Goal: Task Accomplishment & Management: Manage account settings

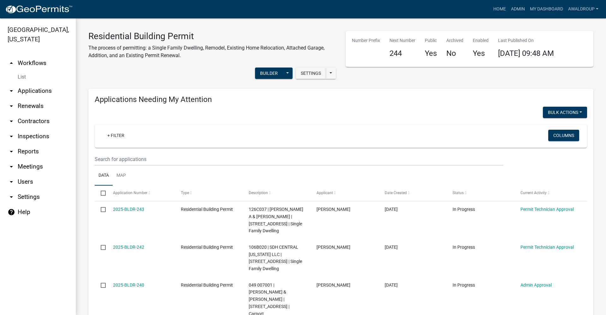
click at [6, 4] on link at bounding box center [39, 9] width 68 height 13
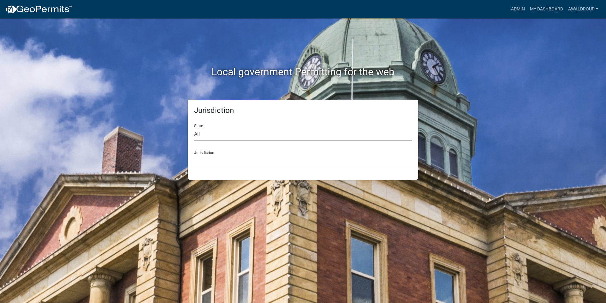
click at [204, 136] on select "All Colorado Georgia Indiana Iowa Kansas Minnesota Ohio South Carolina Wisconsin" at bounding box center [303, 134] width 218 height 13
select select "Georgia"
click at [194, 128] on select "All Colorado Georgia Indiana Iowa Kansas Minnesota Ohio South Carolina Wisconsin" at bounding box center [303, 134] width 218 height 13
click at [207, 163] on select "City of Bainbridge, Georgia Cook County, Georgia Crawford County, Georgia Gilme…" at bounding box center [303, 160] width 218 height 13
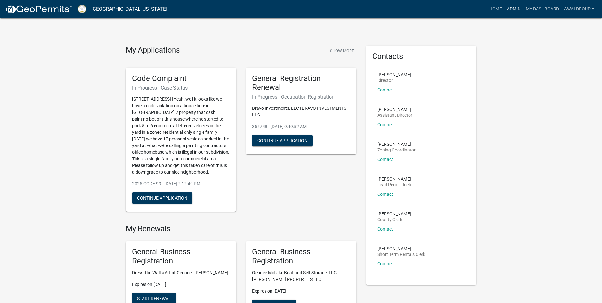
click at [507, 9] on link "Admin" at bounding box center [513, 9] width 19 height 12
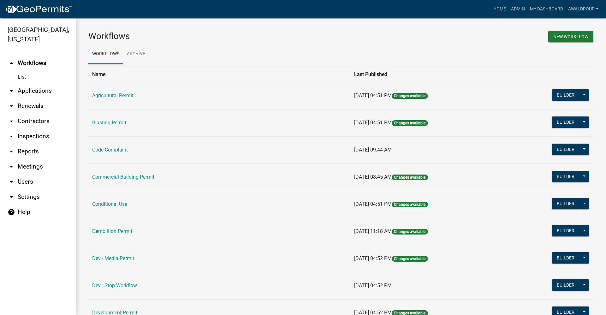
click at [50, 92] on link "arrow_drop_down Applications" at bounding box center [38, 90] width 76 height 15
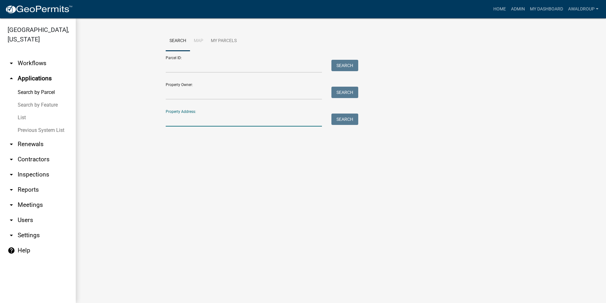
click at [188, 116] on input "Property Address:" at bounding box center [244, 119] width 156 height 13
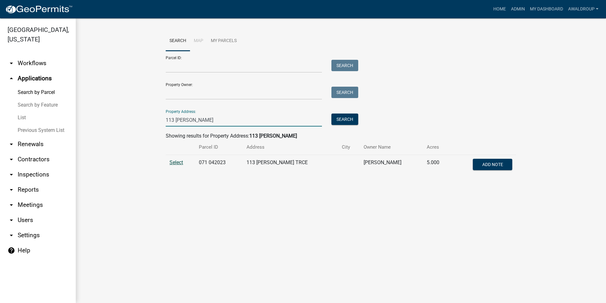
type input "113 tanner tr"
click at [176, 162] on span "Select" at bounding box center [177, 162] width 14 height 6
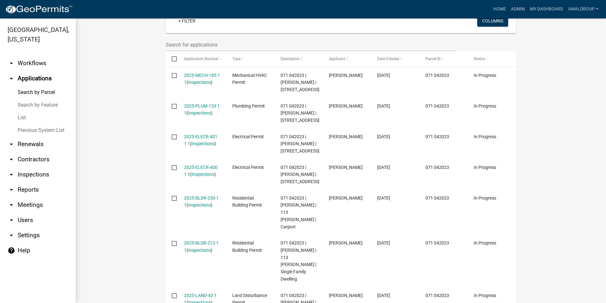
scroll to position [189, 0]
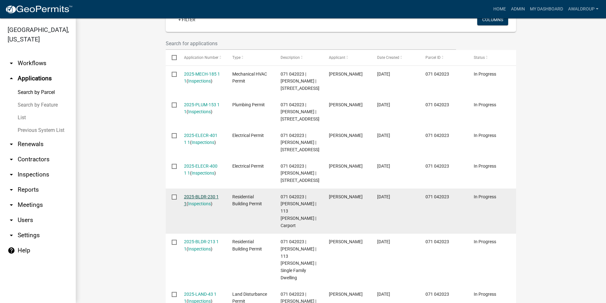
click at [208, 206] on link "2025-BLDR-230 1 1" at bounding box center [201, 200] width 35 height 12
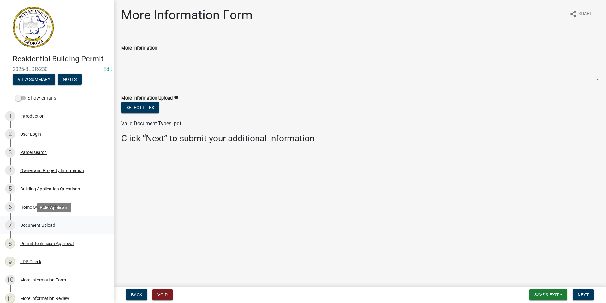
click at [48, 226] on div "Document Upload" at bounding box center [37, 225] width 35 height 4
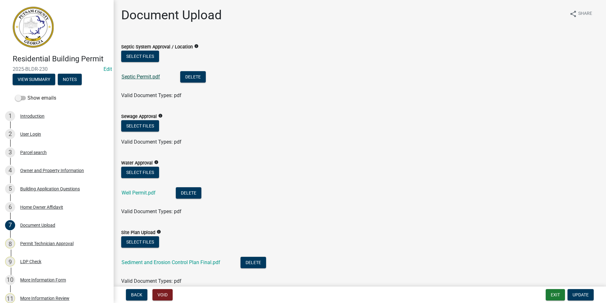
click at [147, 74] on link "Septic Permit.pdf" at bounding box center [141, 77] width 39 height 6
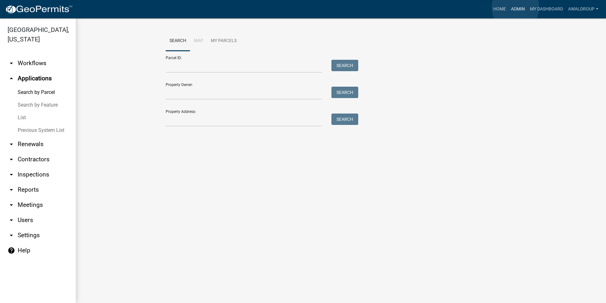
click at [516, 8] on link "Admin" at bounding box center [518, 9] width 19 height 12
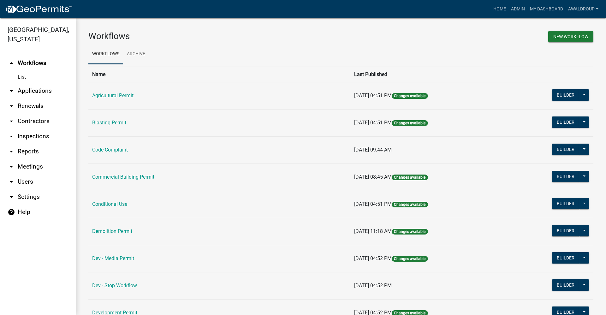
drag, startPoint x: 39, startPoint y: 90, endPoint x: 50, endPoint y: 86, distance: 11.6
click at [39, 90] on link "arrow_drop_down Applications" at bounding box center [38, 90] width 76 height 15
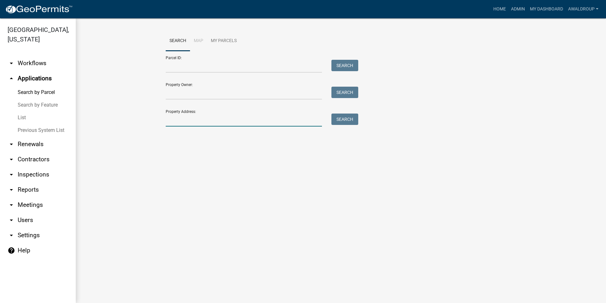
click at [188, 119] on input "Property Address:" at bounding box center [244, 119] width 156 height 13
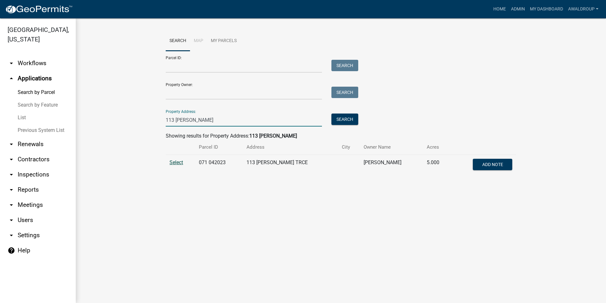
type input "113 tanner"
click at [176, 160] on span "Select" at bounding box center [177, 162] width 14 height 6
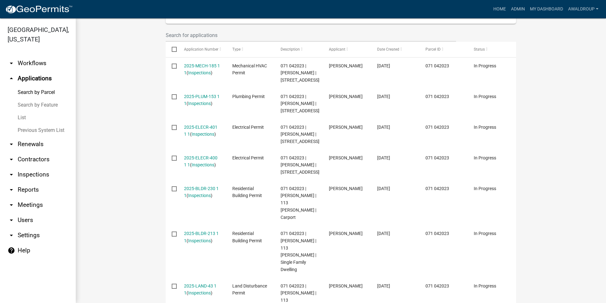
scroll to position [253, 0]
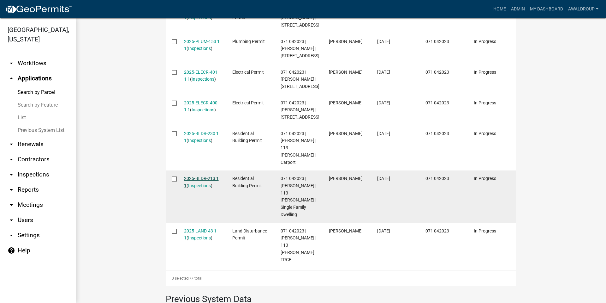
click at [200, 188] on link "2025-BLDR-213 1 1" at bounding box center [201, 182] width 35 height 12
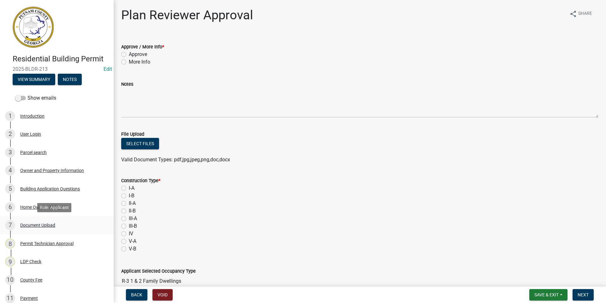
click at [34, 221] on div "7 Document Upload" at bounding box center [54, 225] width 99 height 10
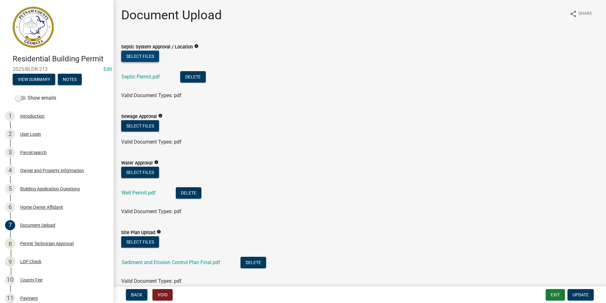
click at [130, 53] on button "Select files" at bounding box center [140, 56] width 38 height 11
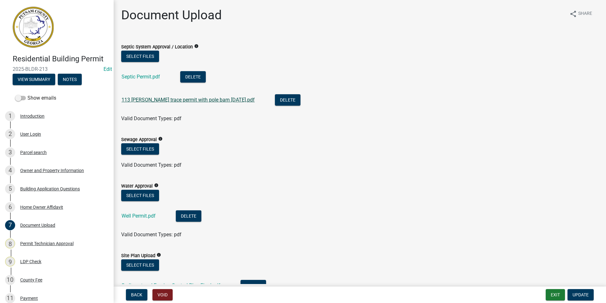
click at [200, 101] on link "113 tanner trace permit with pole barn 6-23-2025.pdf" at bounding box center [188, 100] width 133 height 6
click at [195, 77] on button "Delete" at bounding box center [193, 76] width 26 height 11
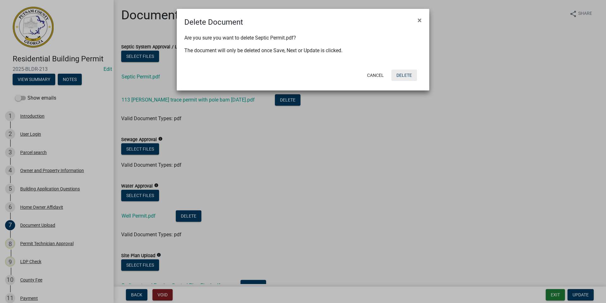
click at [402, 75] on button "Delete" at bounding box center [405, 74] width 26 height 11
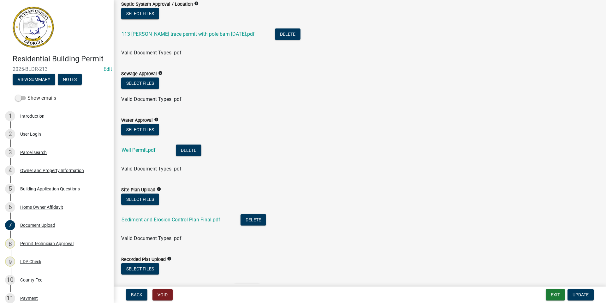
scroll to position [189, 0]
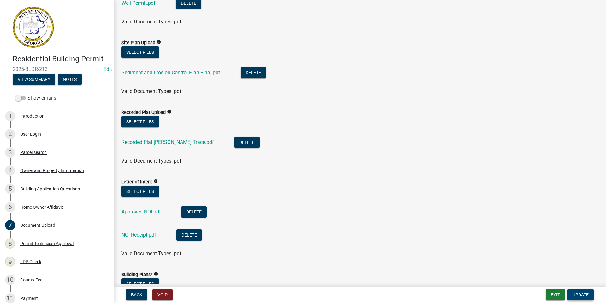
click at [577, 292] on span "Update" at bounding box center [581, 294] width 16 height 5
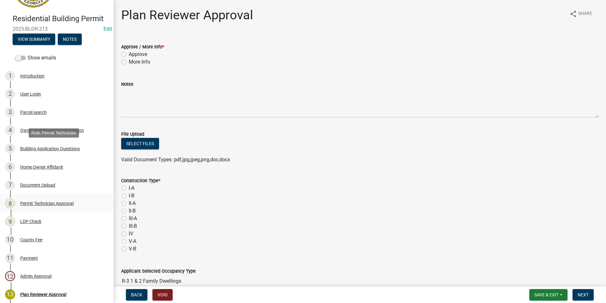
scroll to position [95, 0]
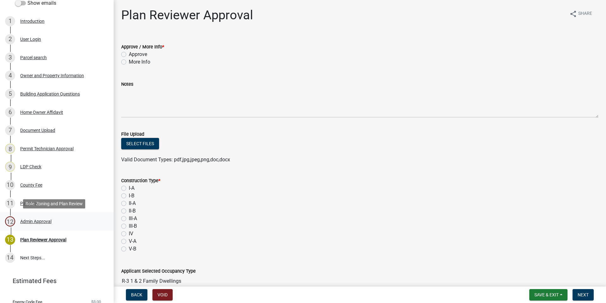
click at [31, 220] on div "Admin Approval" at bounding box center [35, 221] width 31 height 4
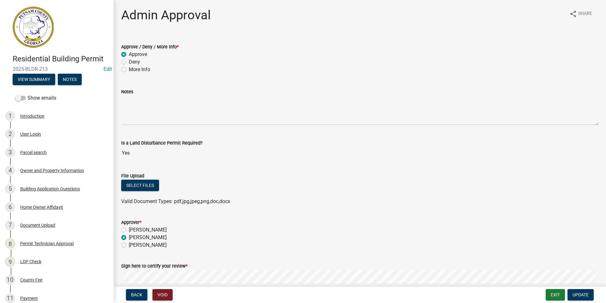
scroll to position [32, 0]
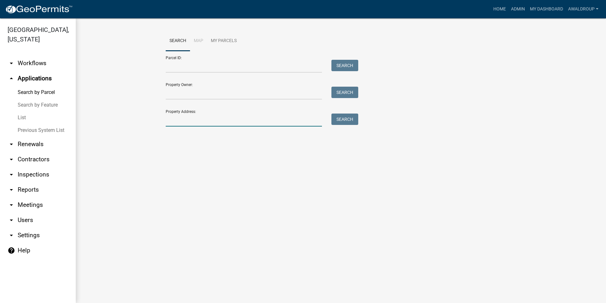
click at [216, 119] on input "Property Address:" at bounding box center [244, 119] width 156 height 13
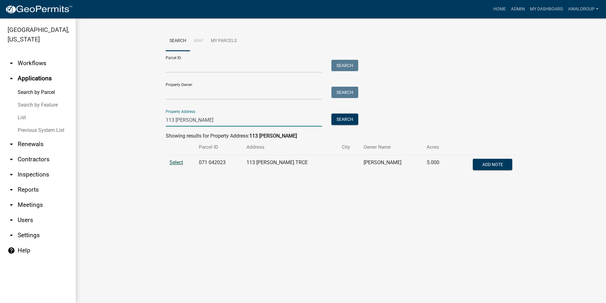
type input "113 tanner tr"
click at [176, 160] on span "Select" at bounding box center [177, 162] width 14 height 6
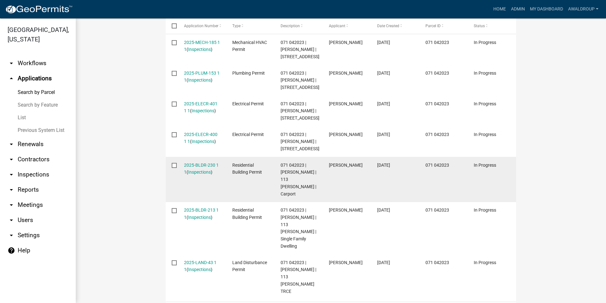
scroll to position [347, 0]
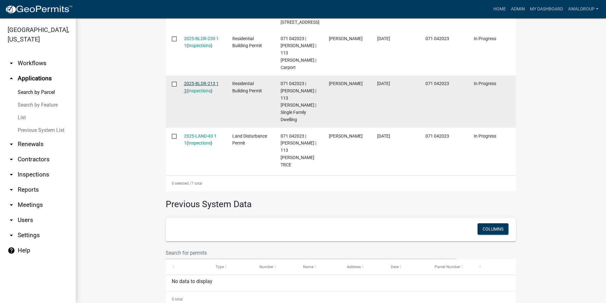
click at [207, 93] on link "2025-BLDR-213 1 1" at bounding box center [201, 87] width 35 height 12
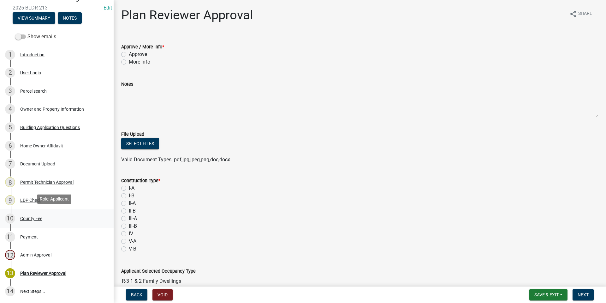
scroll to position [63, 0]
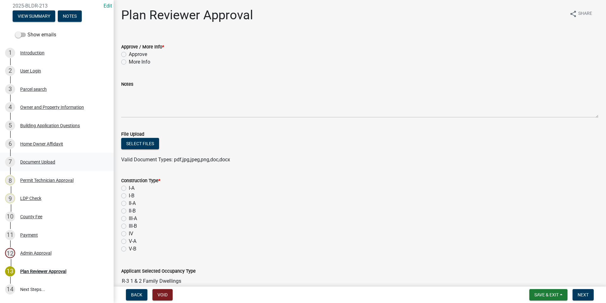
click at [36, 164] on div "Document Upload" at bounding box center [37, 161] width 35 height 4
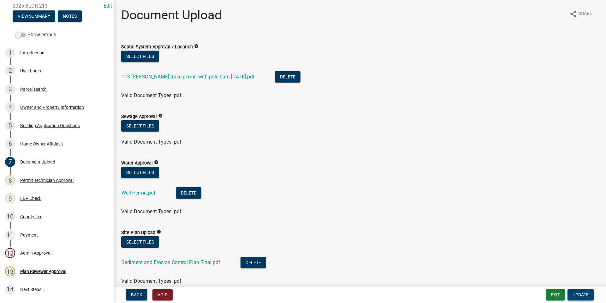
click at [584, 291] on button "Update" at bounding box center [581, 294] width 26 height 11
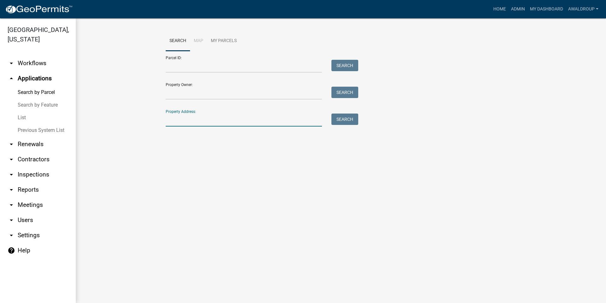
drag, startPoint x: 194, startPoint y: 119, endPoint x: 193, endPoint y: 111, distance: 8.3
click at [192, 114] on input "Property Address:" at bounding box center [244, 119] width 156 height 13
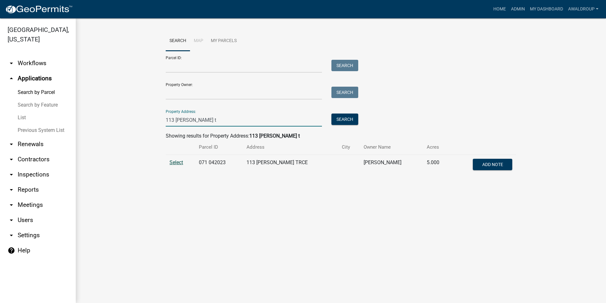
type input "113 tanner t"
click at [172, 161] on span "Select" at bounding box center [177, 162] width 14 height 6
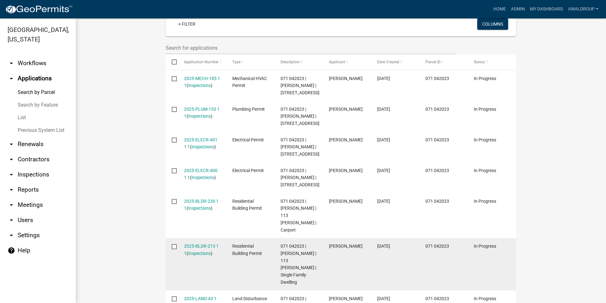
scroll to position [221, 0]
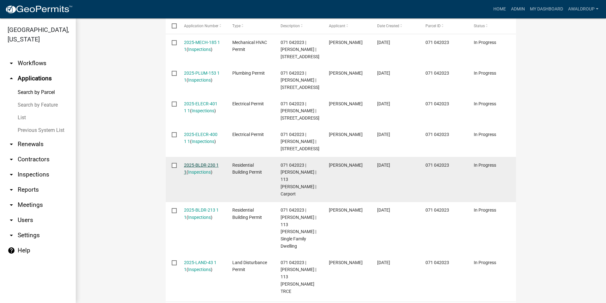
click at [199, 175] on link "2025-BLDR-230 1 1" at bounding box center [201, 168] width 35 height 12
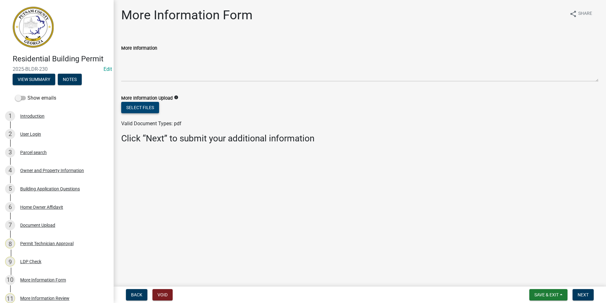
click at [136, 106] on button "Select files" at bounding box center [140, 107] width 38 height 11
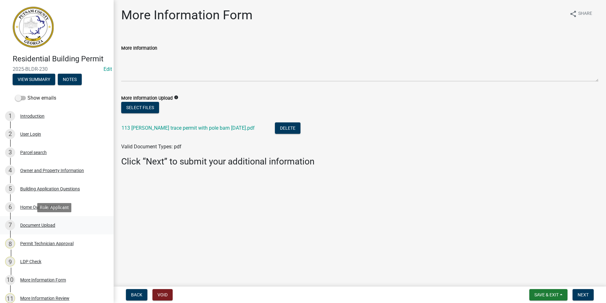
click at [29, 223] on div "Document Upload" at bounding box center [37, 225] width 35 height 4
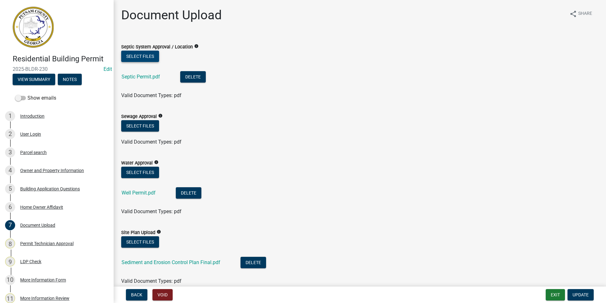
click at [145, 55] on button "Select files" at bounding box center [140, 56] width 38 height 11
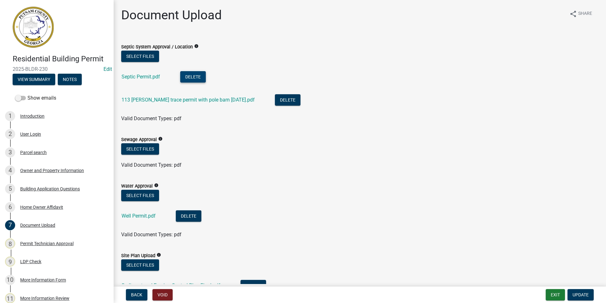
click at [195, 76] on button "Delete" at bounding box center [193, 76] width 26 height 11
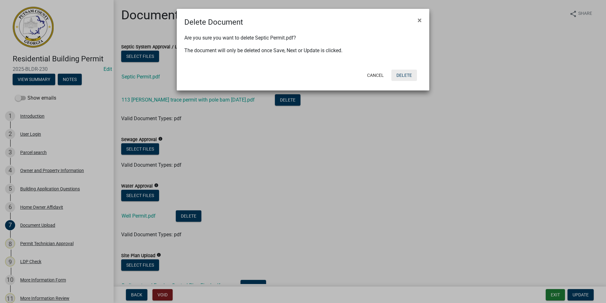
click at [408, 74] on button "Delete" at bounding box center [405, 74] width 26 height 11
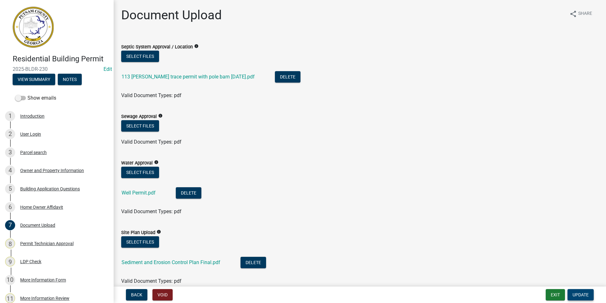
click at [573, 294] on span "Update" at bounding box center [581, 294] width 16 height 5
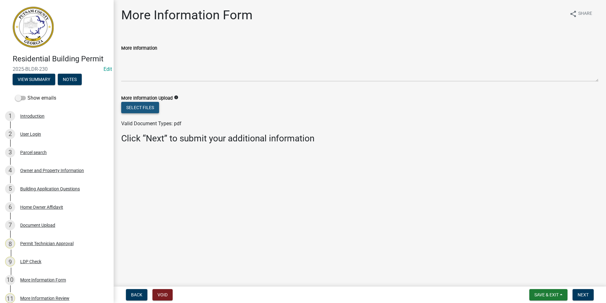
click at [150, 106] on button "Select files" at bounding box center [140, 107] width 38 height 11
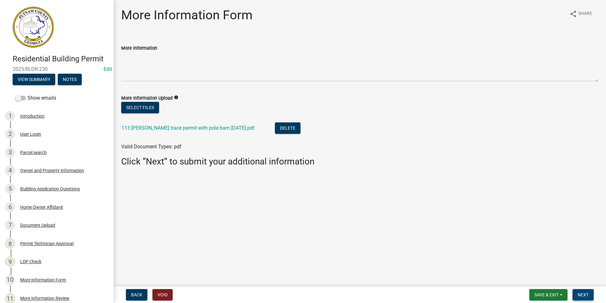
click at [589, 295] on button "Next" at bounding box center [583, 294] width 21 height 11
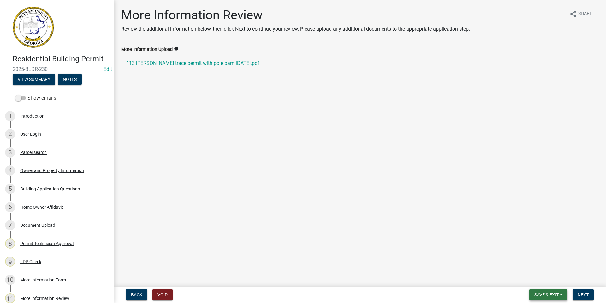
click at [543, 291] on button "Save & Exit" at bounding box center [549, 294] width 38 height 11
click at [534, 279] on button "Save & Exit" at bounding box center [542, 277] width 51 height 15
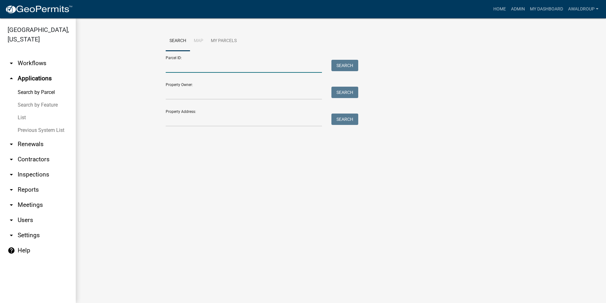
drag, startPoint x: 170, startPoint y: 66, endPoint x: 167, endPoint y: 57, distance: 9.1
click at [168, 63] on input "Parcel ID:" at bounding box center [244, 66] width 156 height 13
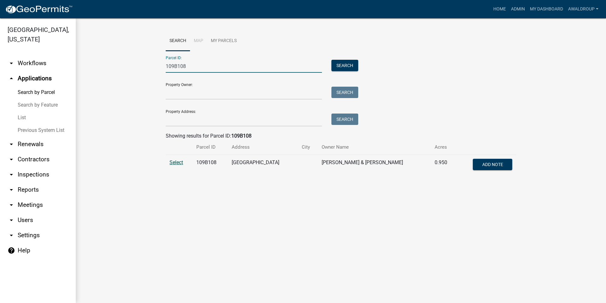
type input "109B108"
click at [179, 161] on span "Select" at bounding box center [177, 162] width 14 height 6
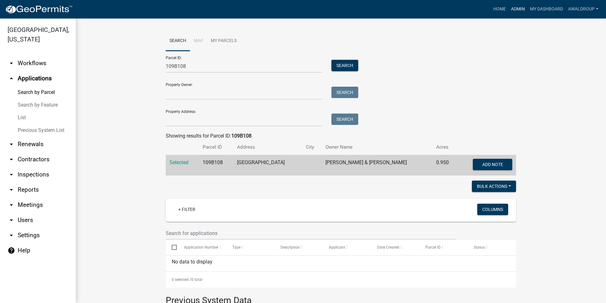
click at [518, 10] on link "Admin" at bounding box center [518, 9] width 19 height 12
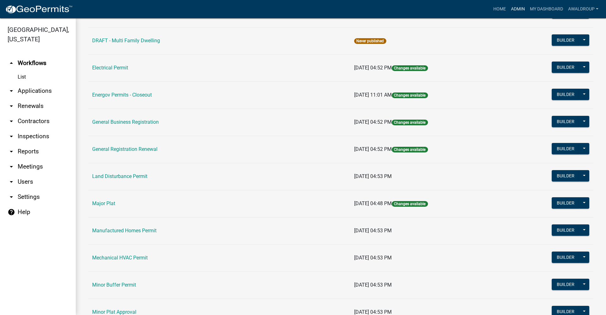
scroll to position [411, 0]
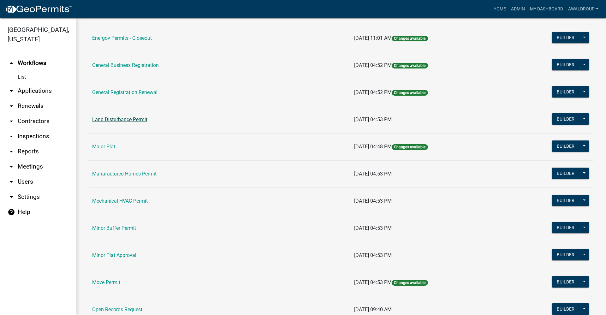
click at [132, 120] on link "Land Disturbance Permit" at bounding box center [119, 120] width 55 height 6
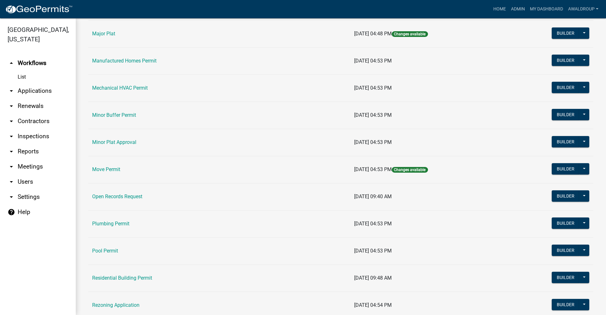
scroll to position [537, 0]
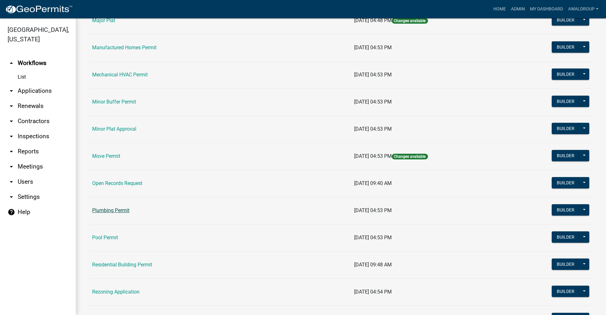
click at [105, 210] on link "Plumbing Permit" at bounding box center [110, 210] width 37 height 6
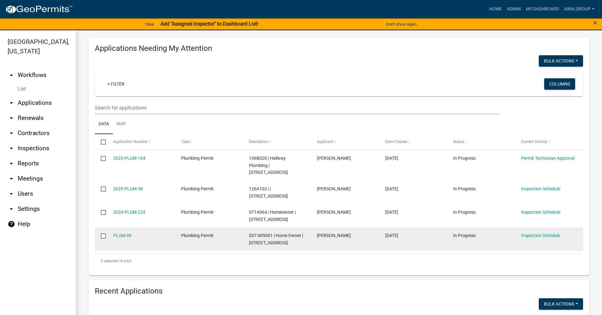
scroll to position [253, 0]
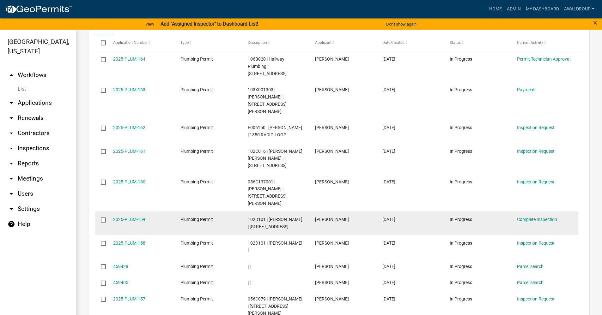
scroll to position [369, 0]
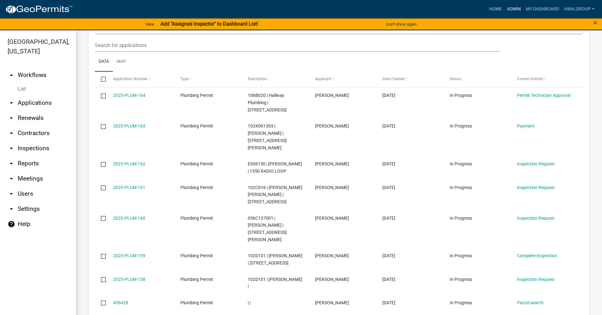
click at [521, 7] on link "Admin" at bounding box center [513, 9] width 19 height 12
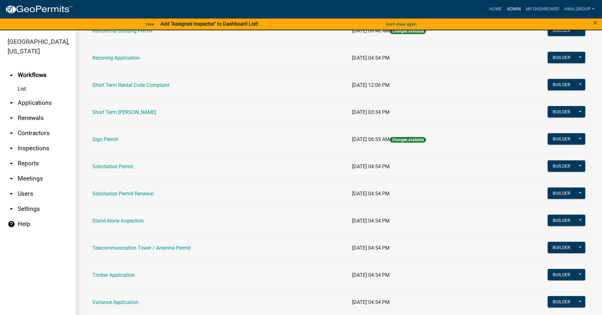
scroll to position [772, 0]
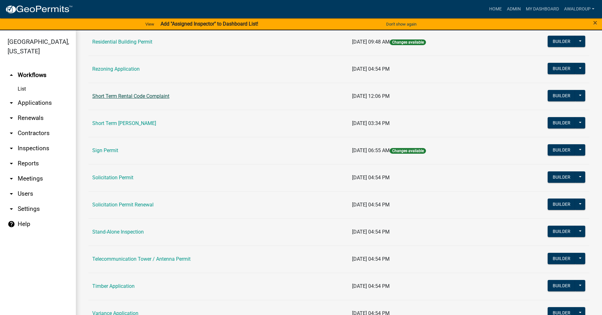
click at [147, 96] on link "Short Term Rental Code Complaint" at bounding box center [130, 96] width 77 height 6
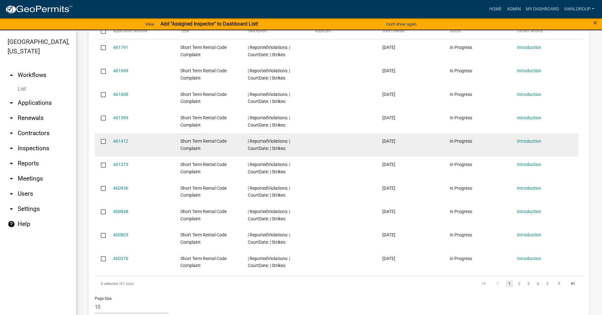
scroll to position [331, 0]
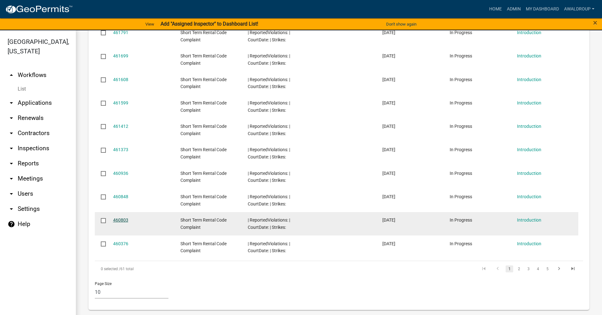
click at [118, 221] on link "460803" at bounding box center [120, 220] width 15 height 5
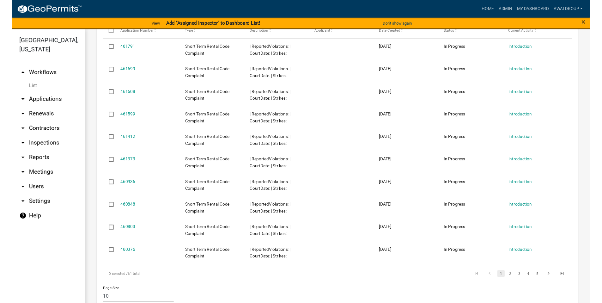
scroll to position [316, 0]
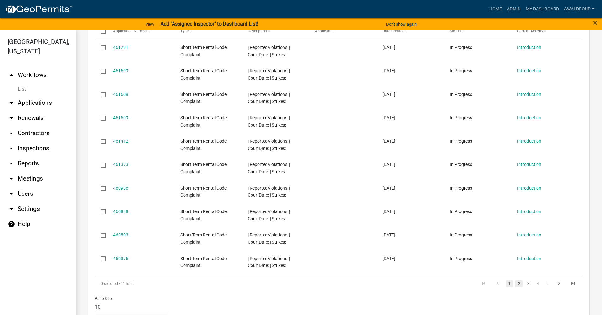
click at [515, 285] on link "2" at bounding box center [519, 283] width 8 height 7
click at [524, 285] on link "3" at bounding box center [528, 283] width 8 height 7
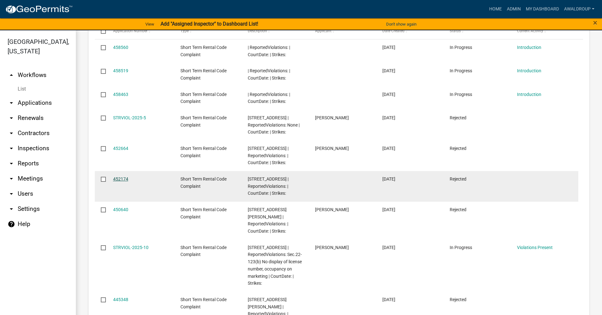
click at [120, 180] on link "452174" at bounding box center [120, 179] width 15 height 5
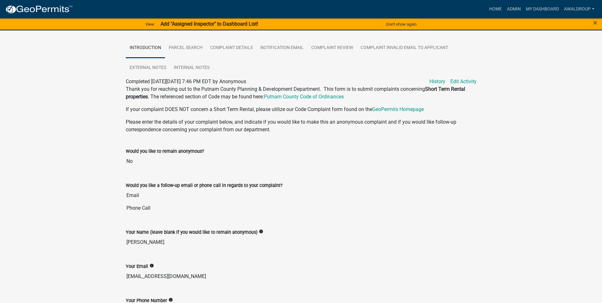
scroll to position [26, 0]
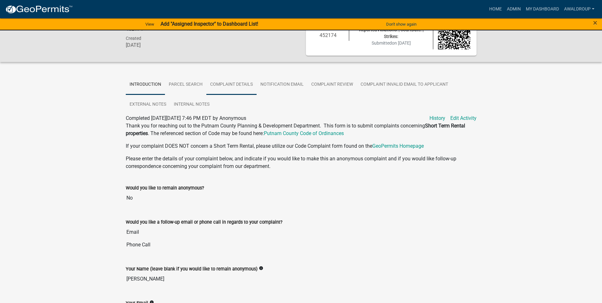
click at [229, 83] on link "Complaint Details" at bounding box center [231, 85] width 50 height 20
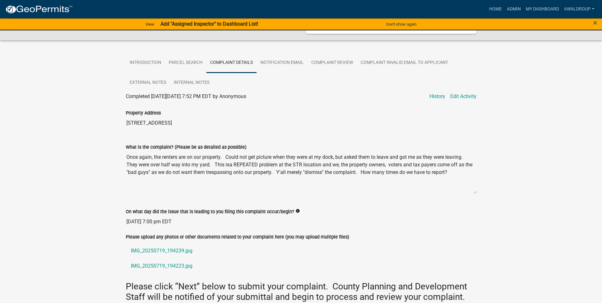
scroll to position [57, 0]
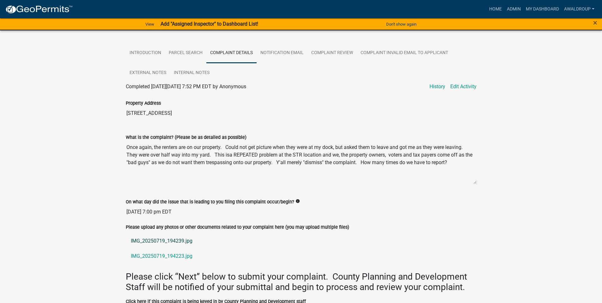
click at [159, 240] on link "IMG_20250719_194239.jpg" at bounding box center [301, 240] width 351 height 15
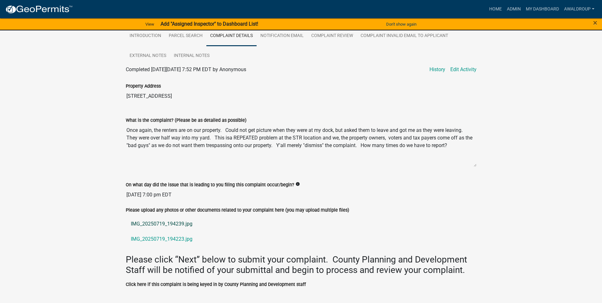
scroll to position [91, 0]
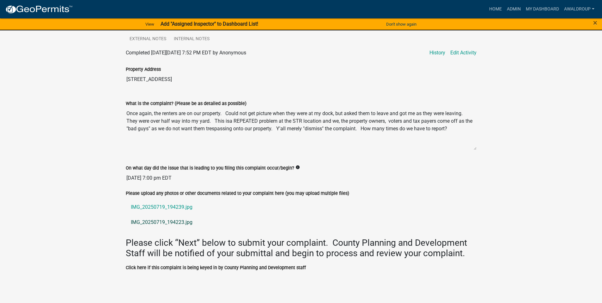
click at [177, 223] on link "IMG_20250719_194223.jpg" at bounding box center [301, 221] width 351 height 15
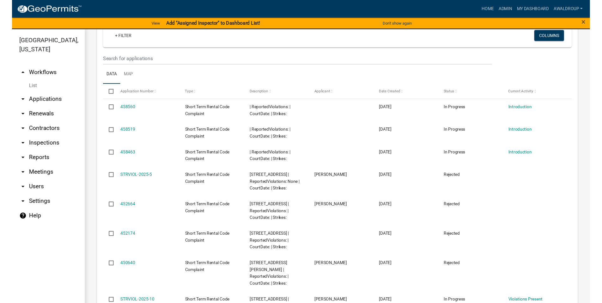
scroll to position [253, 0]
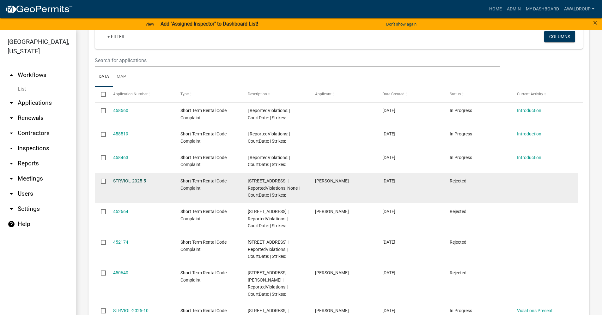
click at [122, 180] on link "STRVIOL-2025-5" at bounding box center [129, 180] width 33 height 5
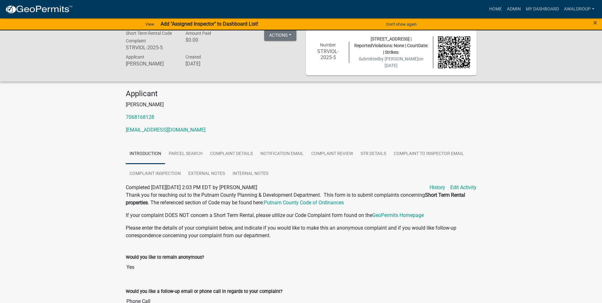
scroll to position [1, 0]
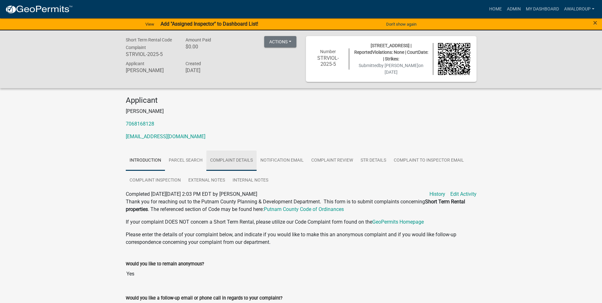
click at [229, 158] on link "Complaint Details" at bounding box center [231, 160] width 50 height 20
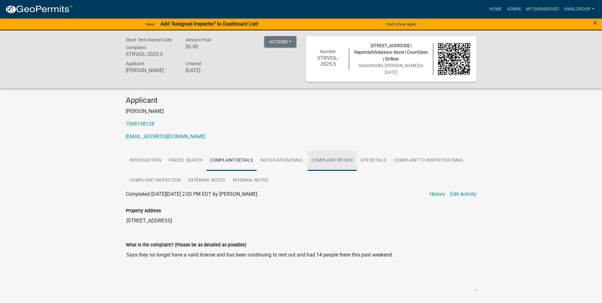
click at [336, 158] on link "Complaint Review" at bounding box center [331, 160] width 49 height 20
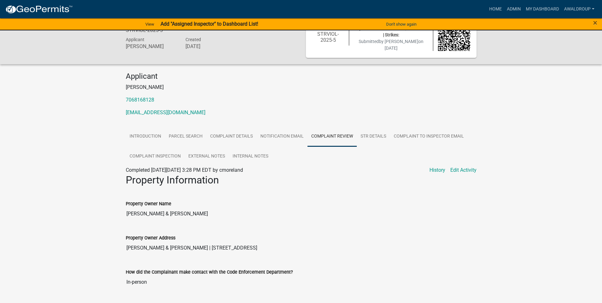
scroll to position [0, 0]
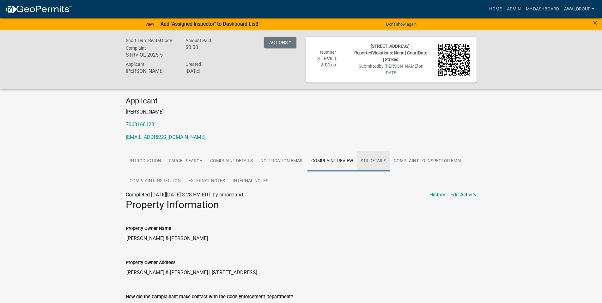
click at [368, 160] on link "STR Details" at bounding box center [373, 161] width 33 height 20
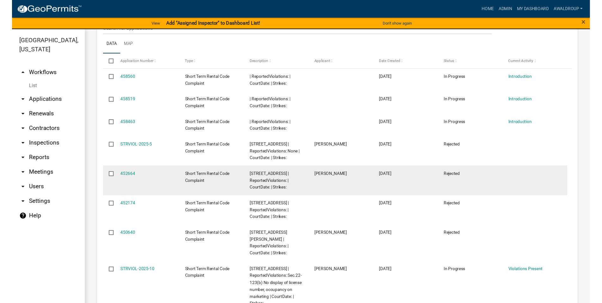
scroll to position [284, 0]
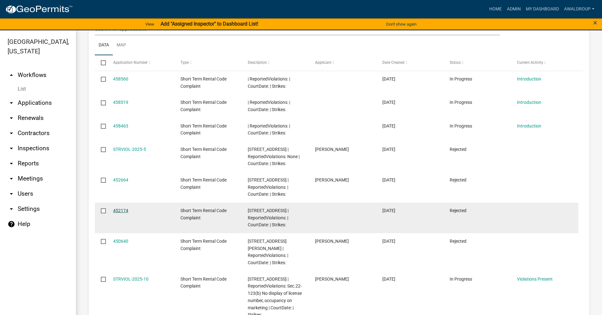
click at [120, 210] on link "452174" at bounding box center [120, 210] width 15 height 5
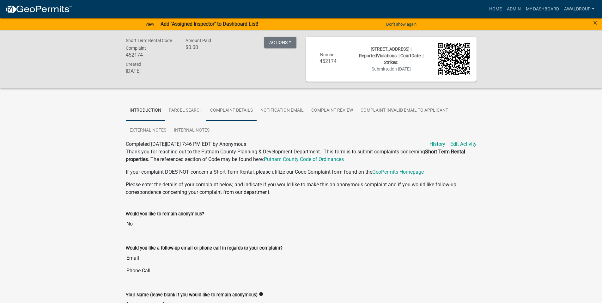
click at [230, 109] on link "Complaint Details" at bounding box center [231, 110] width 50 height 20
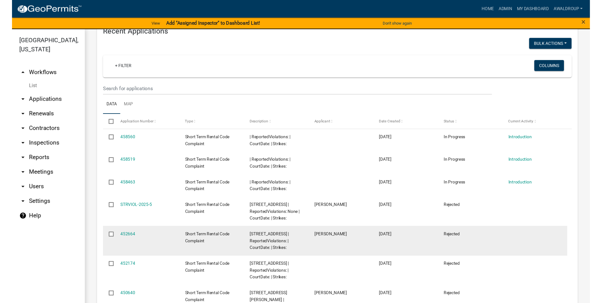
scroll to position [253, 0]
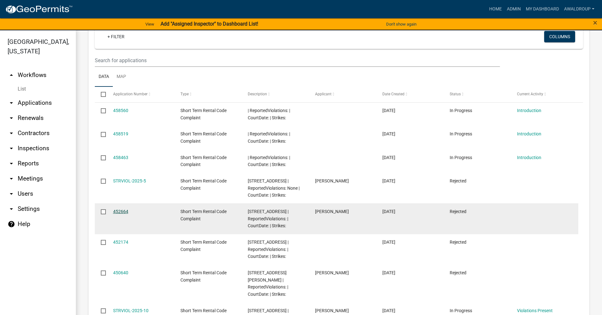
click at [123, 209] on link "452664" at bounding box center [120, 211] width 15 height 5
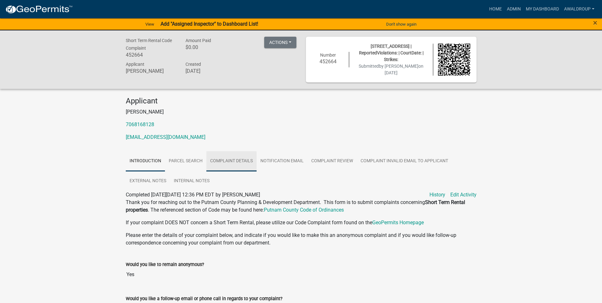
click at [224, 162] on link "Complaint Details" at bounding box center [231, 161] width 50 height 20
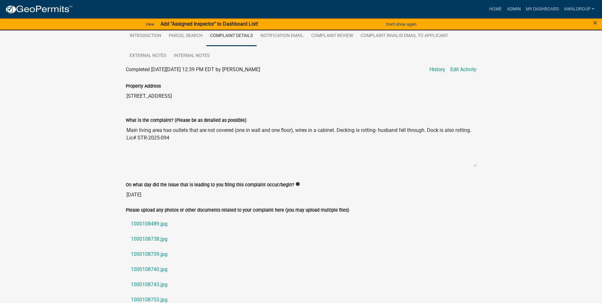
scroll to position [126, 0]
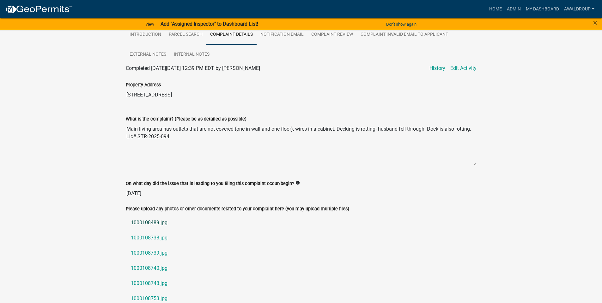
click at [157, 220] on link "1000108489.jpg" at bounding box center [301, 222] width 351 height 15
click at [141, 236] on link "1000108738.jpg" at bounding box center [301, 237] width 351 height 15
click at [153, 252] on link "1000108739.jpg" at bounding box center [301, 252] width 351 height 15
click at [158, 266] on link "1000108740.jpg" at bounding box center [301, 267] width 351 height 15
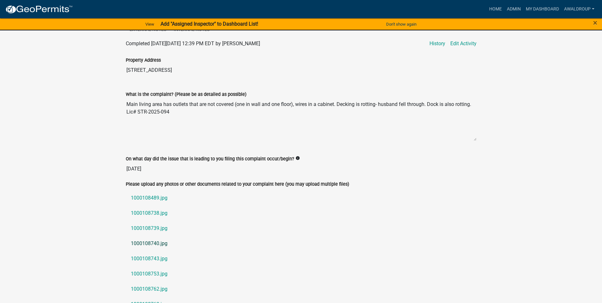
scroll to position [189, 0]
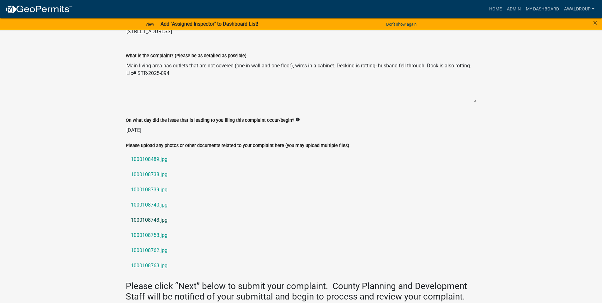
click at [153, 216] on link "1000108743.jpg" at bounding box center [301, 219] width 351 height 15
click at [149, 234] on link "1000108753.jpg" at bounding box center [301, 234] width 351 height 15
click at [145, 250] on link "1000108762.jpg" at bounding box center [301, 250] width 351 height 15
click at [155, 268] on link "1000108763.jpg" at bounding box center [301, 265] width 351 height 15
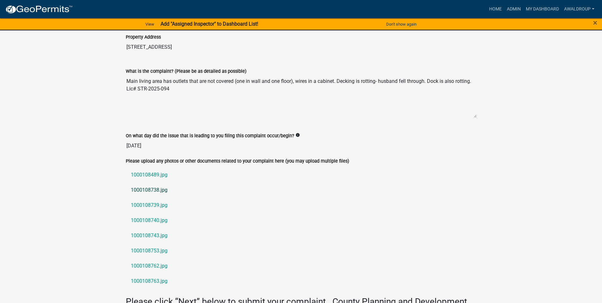
scroll to position [65, 0]
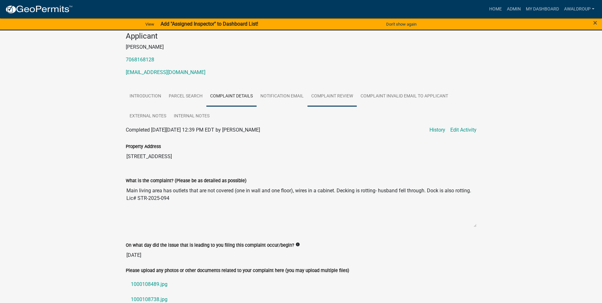
click at [326, 94] on link "Complaint Review" at bounding box center [331, 96] width 49 height 20
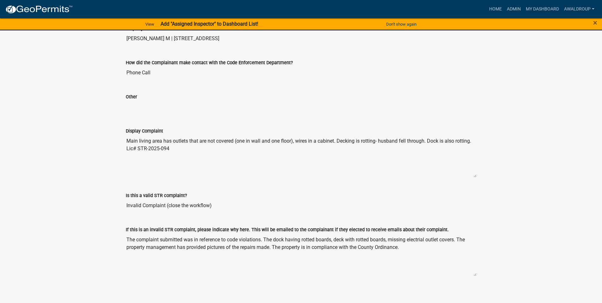
scroll to position [239, 0]
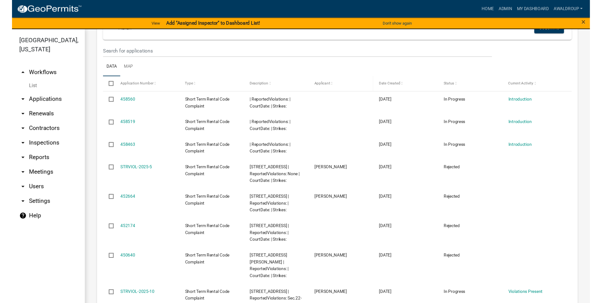
scroll to position [284, 0]
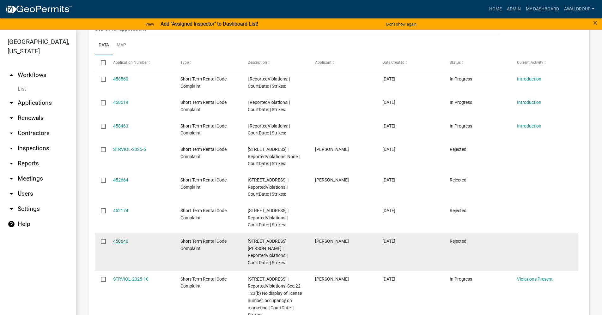
click at [119, 239] on link "450640" at bounding box center [120, 241] width 15 height 5
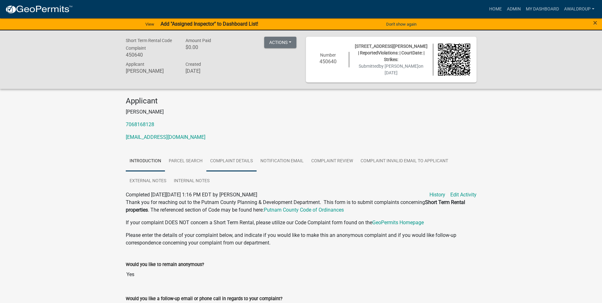
click at [247, 159] on link "Complaint Details" at bounding box center [231, 161] width 50 height 20
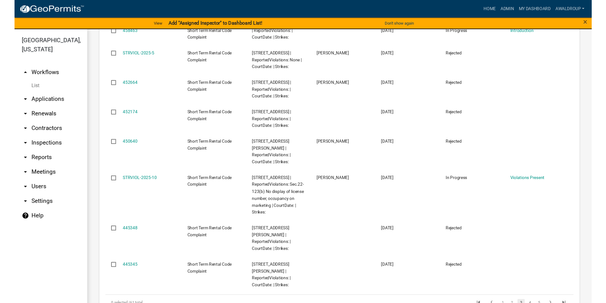
scroll to position [379, 0]
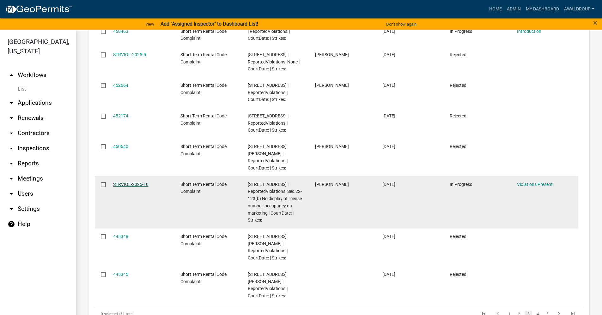
click at [136, 182] on link "STRVIOL-2025-10" at bounding box center [130, 184] width 35 height 5
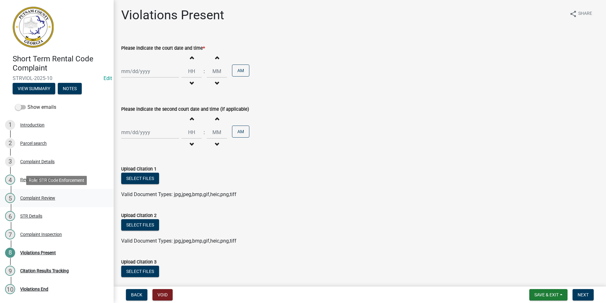
click at [38, 199] on div "Complaint Review" at bounding box center [37, 197] width 35 height 4
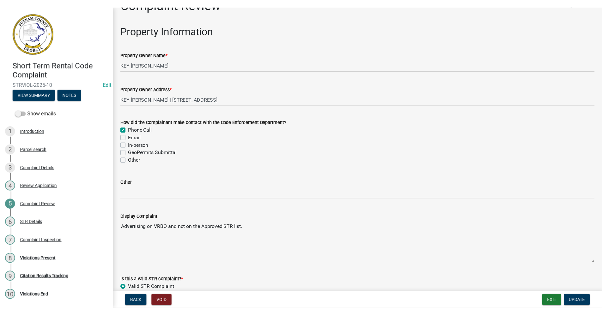
scroll to position [32, 0]
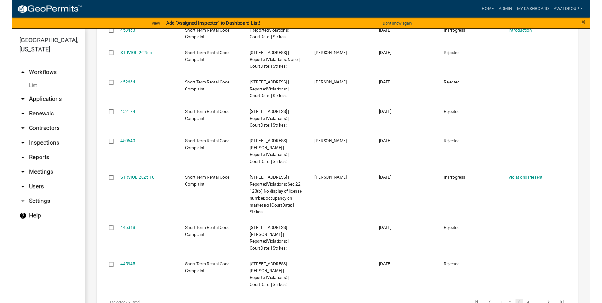
scroll to position [403, 0]
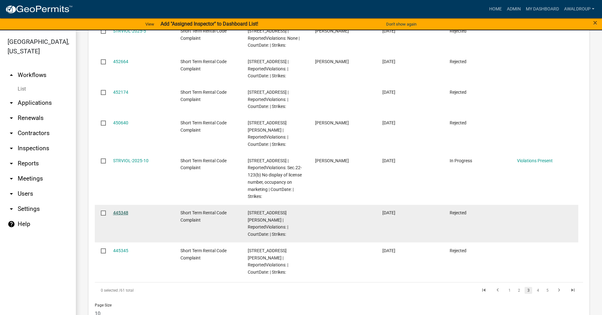
click at [120, 210] on link "445348" at bounding box center [120, 212] width 15 height 5
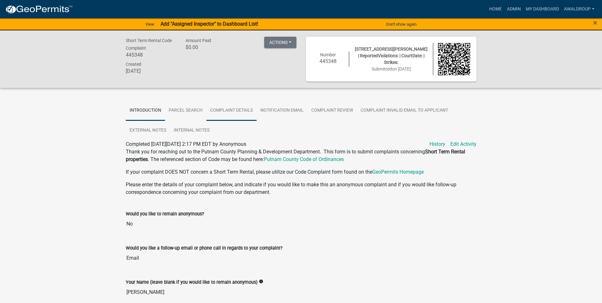
click at [228, 110] on link "Complaint Details" at bounding box center [231, 110] width 50 height 20
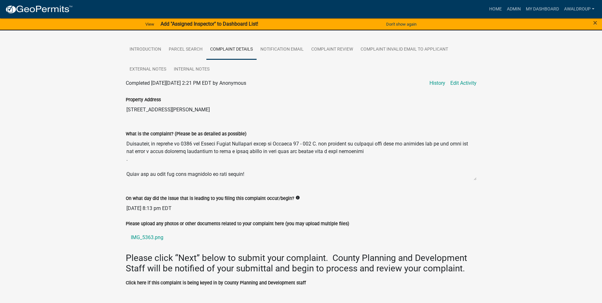
scroll to position [63, 0]
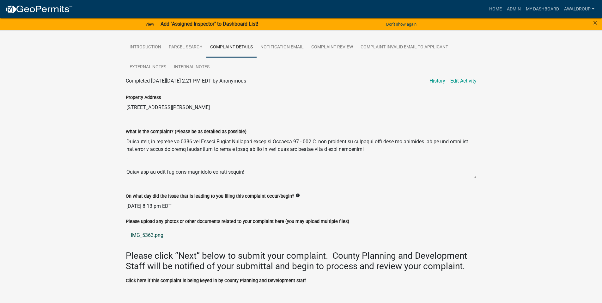
click at [142, 231] on link "IMG_5363.png" at bounding box center [301, 234] width 351 height 15
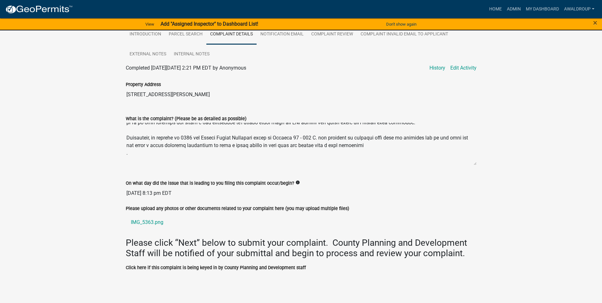
scroll to position [75, 0]
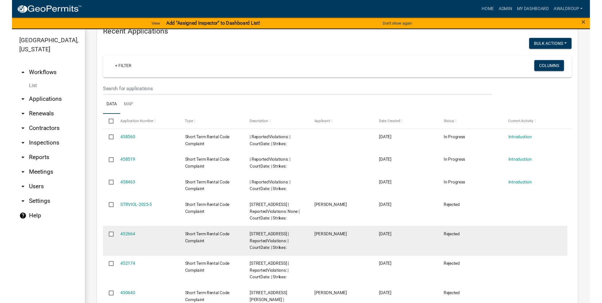
scroll to position [379, 0]
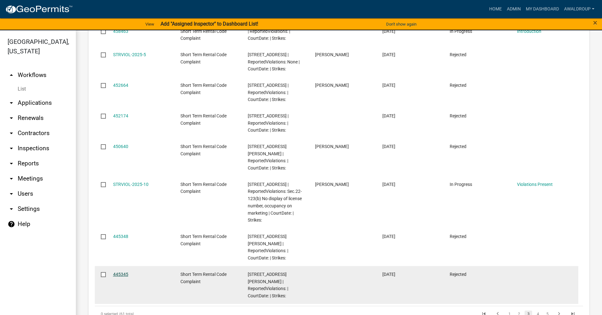
click at [118, 272] on link "445345" at bounding box center [120, 274] width 15 height 5
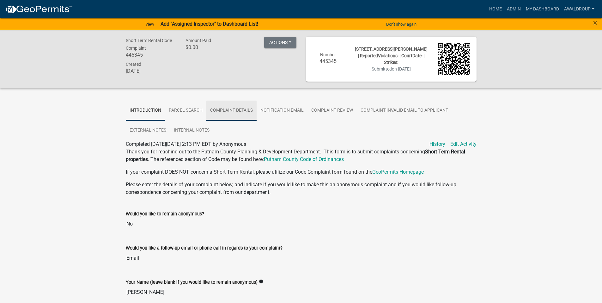
click at [218, 109] on link "Complaint Details" at bounding box center [231, 110] width 50 height 20
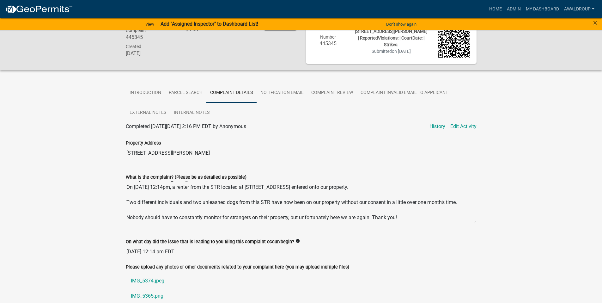
scroll to position [32, 0]
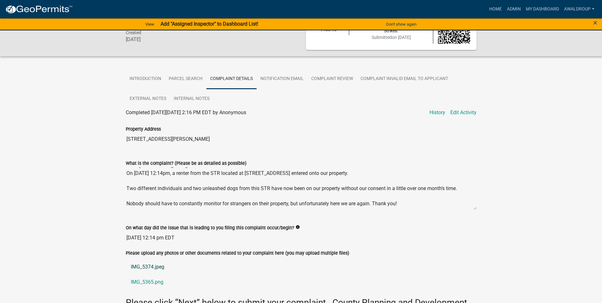
click at [154, 267] on link "IMG_5374.jpeg" at bounding box center [301, 266] width 351 height 15
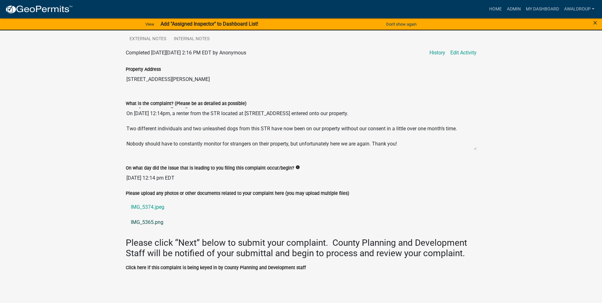
click at [143, 222] on link "IMG_5365.png" at bounding box center [301, 221] width 351 height 15
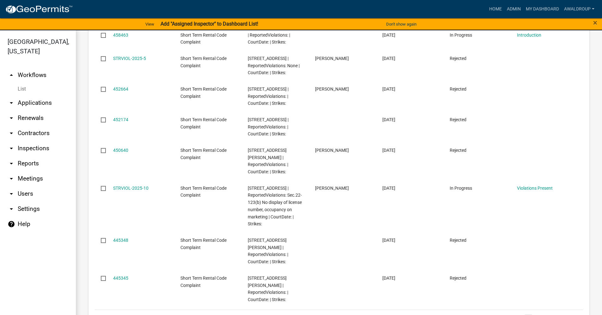
scroll to position [403, 0]
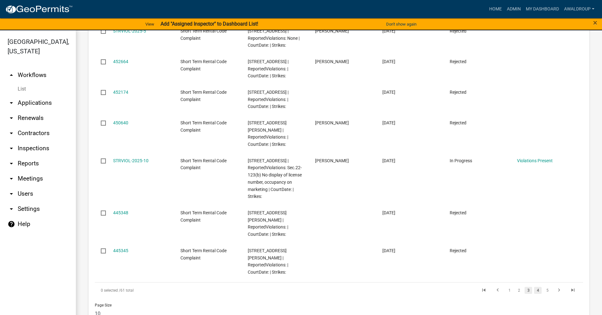
click at [534, 287] on link "4" at bounding box center [538, 290] width 8 height 7
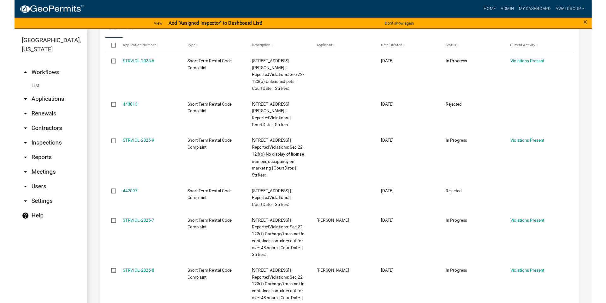
scroll to position [295, 0]
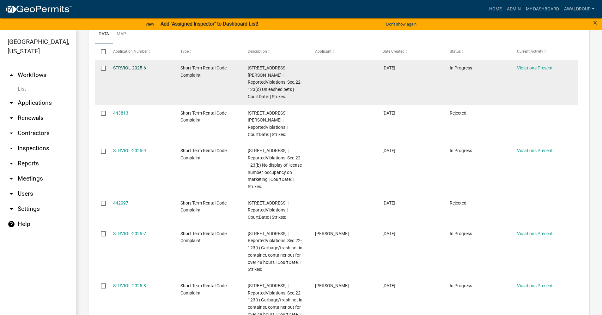
click at [133, 69] on link "STRVIOL-2025-6" at bounding box center [129, 67] width 33 height 5
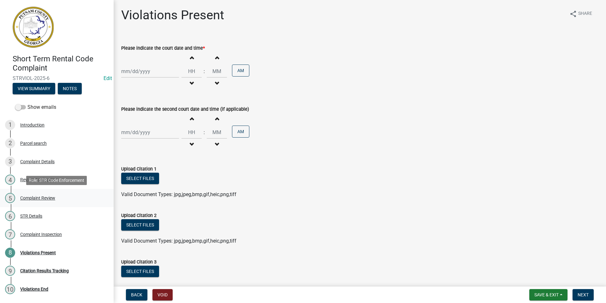
click at [33, 196] on div "Complaint Review" at bounding box center [37, 197] width 35 height 4
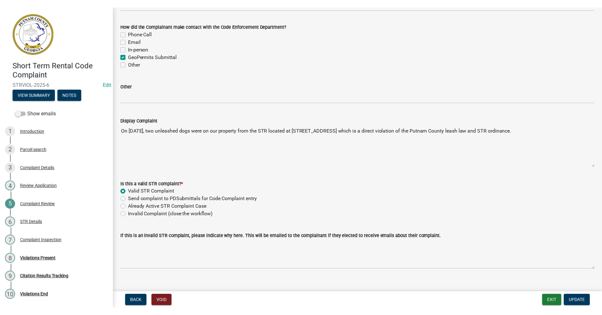
scroll to position [122, 0]
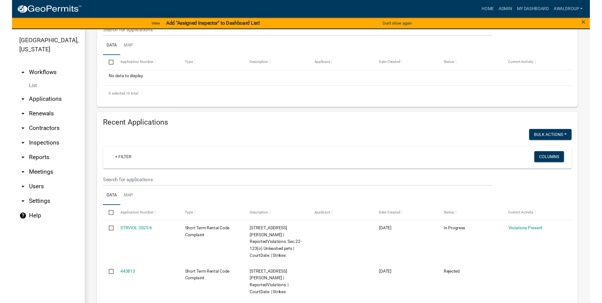
scroll to position [221, 0]
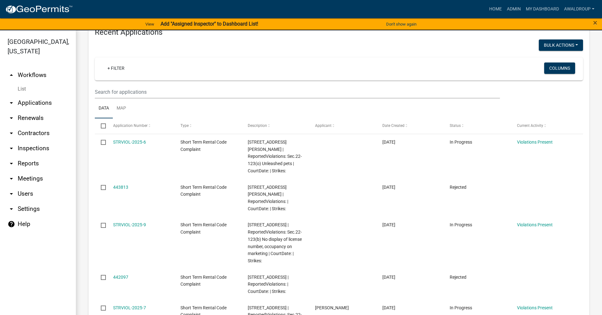
drag, startPoint x: 118, startPoint y: 177, endPoint x: 118, endPoint y: 169, distance: 8.5
click at [118, 185] on link "443813" at bounding box center [120, 187] width 15 height 5
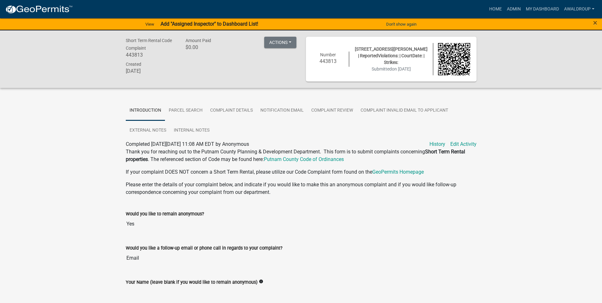
scroll to position [32, 0]
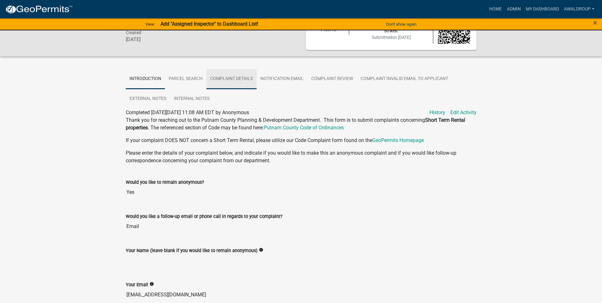
click at [225, 78] on link "Complaint Details" at bounding box center [231, 79] width 50 height 20
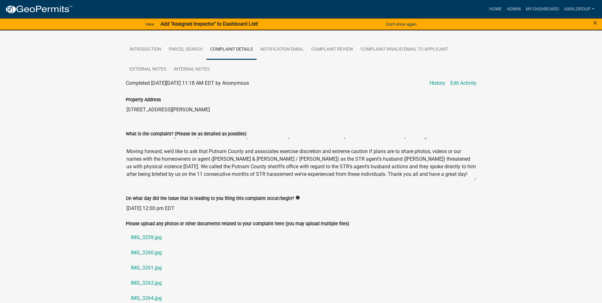
scroll to position [95, 0]
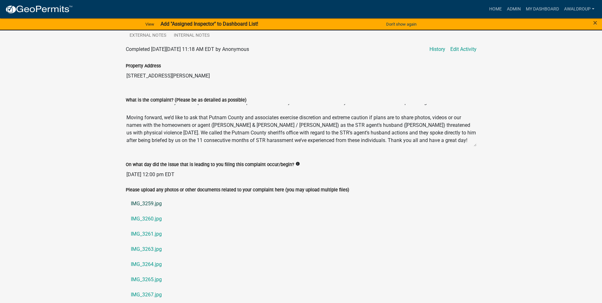
click at [158, 203] on link "IMG_3259.jpg" at bounding box center [301, 203] width 351 height 15
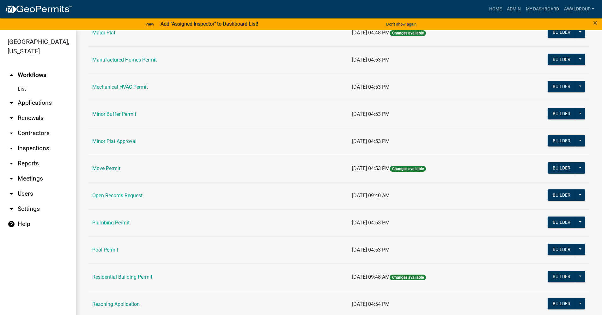
scroll to position [537, 0]
click at [112, 302] on link "Rezoning Application" at bounding box center [115, 304] width 47 height 6
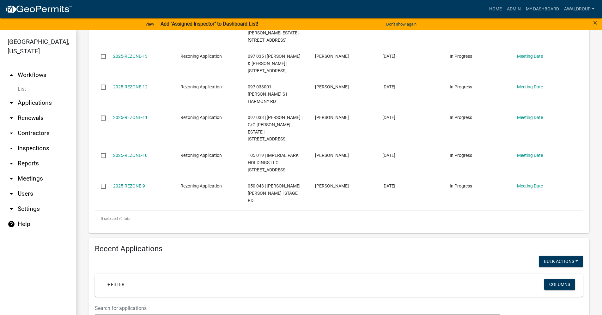
scroll to position [379, 0]
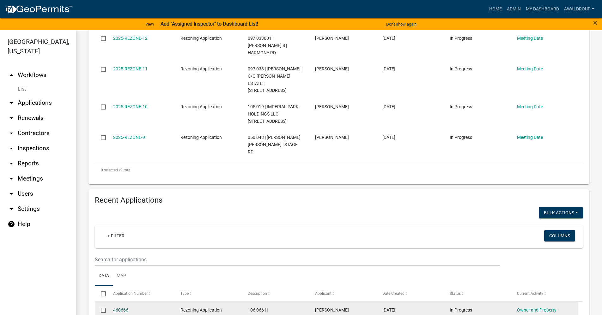
click at [125, 308] on link "460666" at bounding box center [120, 310] width 15 height 5
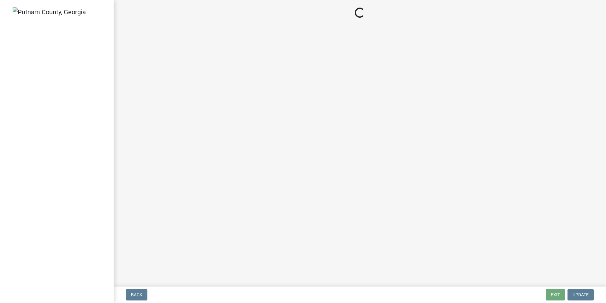
select select "83394b22-4a11-496c-8e5c-75ade2e72faf"
select select "ece5c1a9-df30-4702-9587-5deee23533b7"
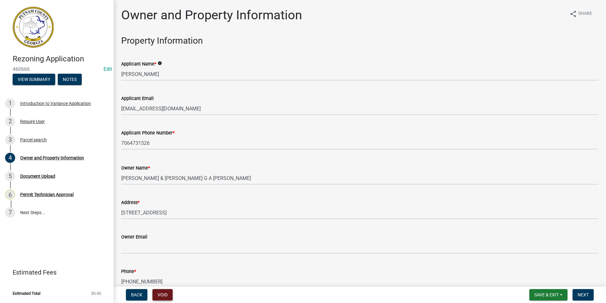
click at [162, 293] on button "Void" at bounding box center [163, 294] width 20 height 11
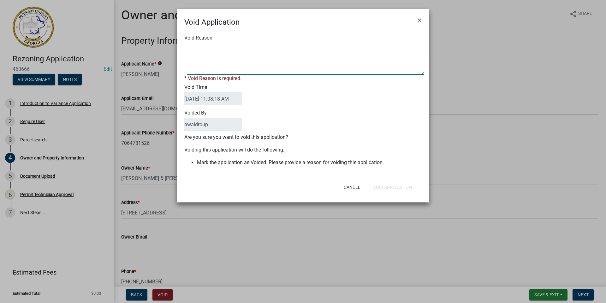
click at [224, 64] on textarea "Void Reason" at bounding box center [305, 59] width 237 height 32
type textarea "This parcel has already been rezoned."
click at [383, 184] on button "Void Application" at bounding box center [392, 186] width 49 height 11
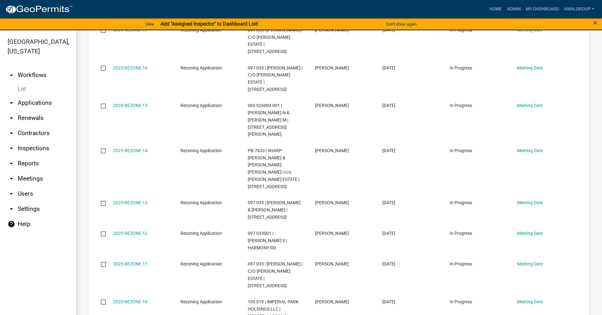
scroll to position [663, 0]
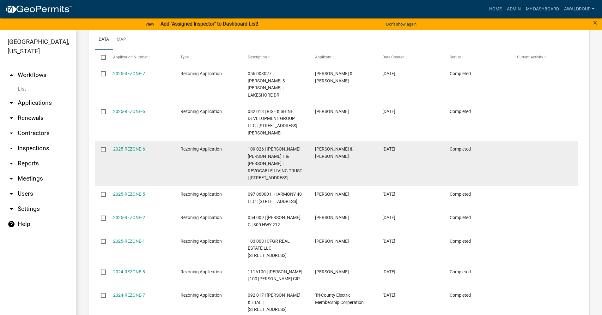
scroll to position [625, 0]
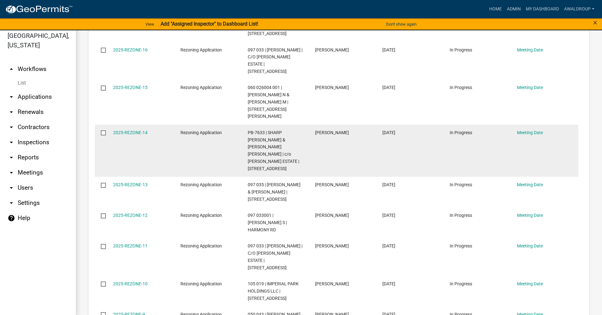
scroll to position [8, 0]
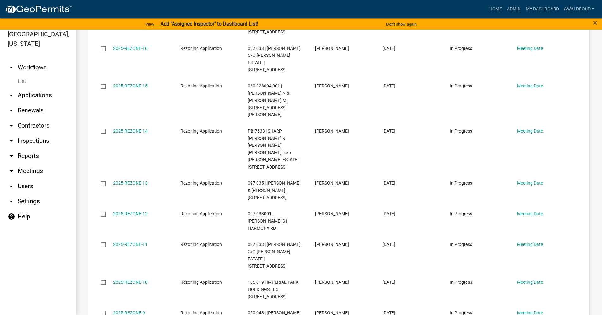
drag, startPoint x: 120, startPoint y: 227, endPoint x: 123, endPoint y: 226, distance: 3.4
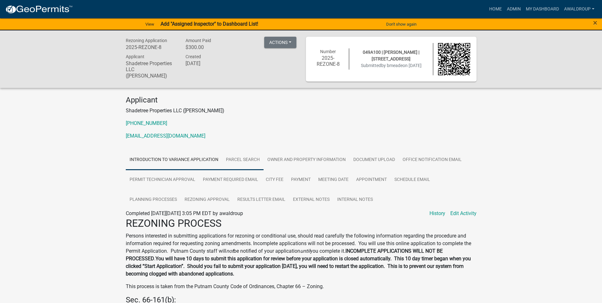
click at [255, 161] on link "Parcel search" at bounding box center [242, 160] width 41 height 20
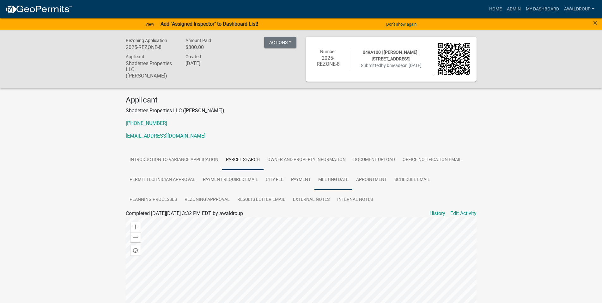
scroll to position [63, 0]
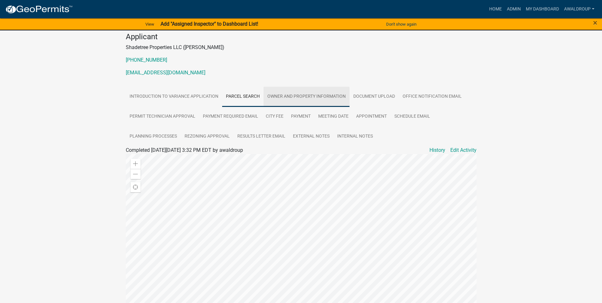
click at [328, 96] on link "Owner and Property Information" at bounding box center [306, 97] width 86 height 20
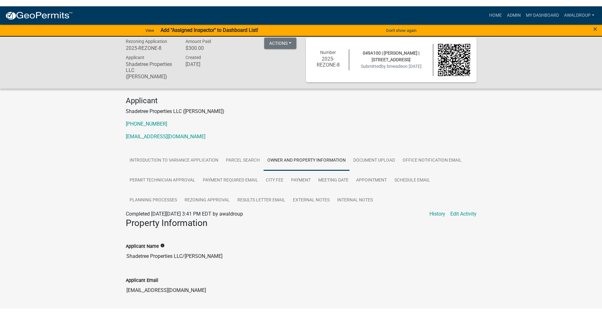
scroll to position [0, 0]
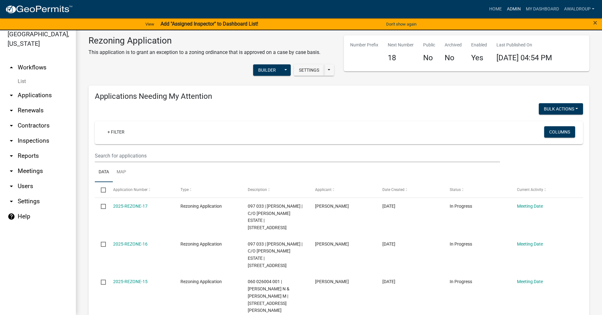
click at [507, 11] on link "Admin" at bounding box center [513, 9] width 19 height 12
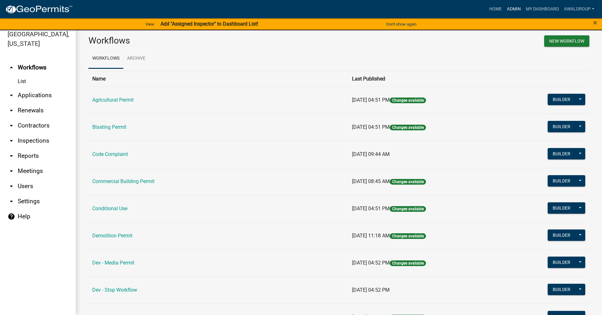
click at [512, 9] on link "Admin" at bounding box center [513, 9] width 19 height 12
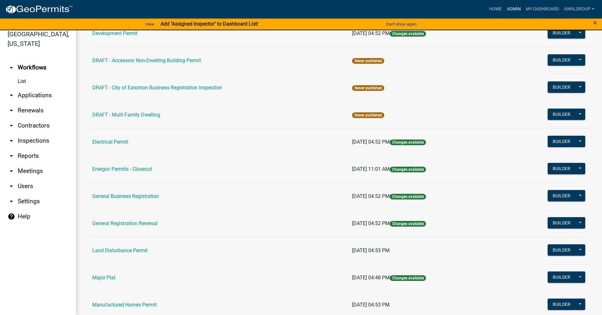
scroll to position [284, 0]
click at [341, 2] on nav "Toggle drawer menu more_horiz Home Admin My Dashboard awaldroup Admin Account C…" at bounding box center [301, 9] width 602 height 18
click at [99, 145] on link "Electrical Permit" at bounding box center [110, 142] width 36 height 6
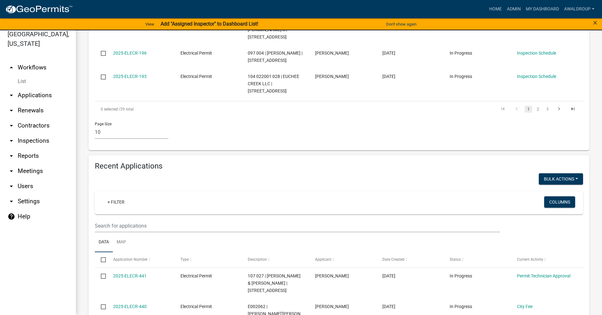
scroll to position [406, 0]
